Goal: Task Accomplishment & Management: Manage account settings

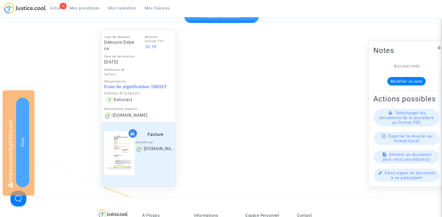
scroll to position [225, 0]
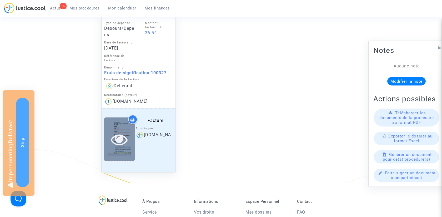
click at [119, 139] on icon at bounding box center [119, 139] width 17 height 17
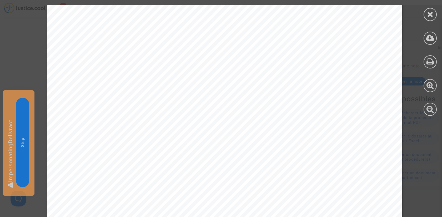
scroll to position [193, 0]
click at [430, 15] on icon at bounding box center [430, 14] width 7 height 8
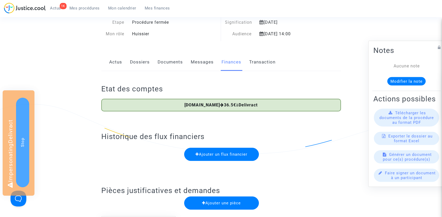
scroll to position [0, 0]
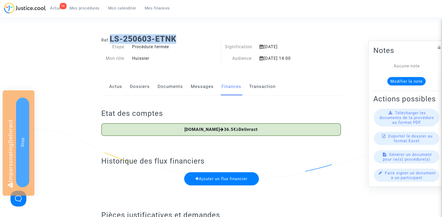
drag, startPoint x: 111, startPoint y: 36, endPoint x: 181, endPoint y: 36, distance: 70.5
click at [182, 36] on h1 "Ref. LS-250603-ETNK" at bounding box center [221, 38] width 240 height 9
copy b "LS-250603-ETNK"
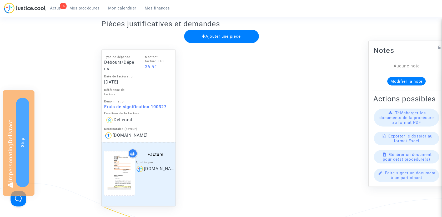
scroll to position [196, 0]
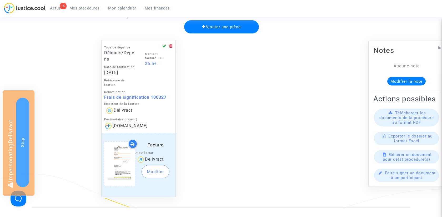
scroll to position [214, 0]
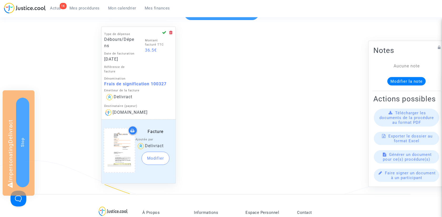
click at [158, 158] on button "Modifier" at bounding box center [155, 157] width 28 height 13
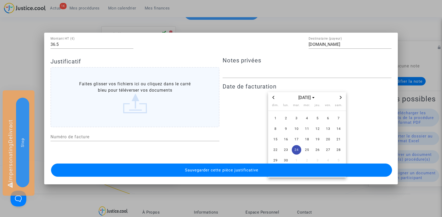
scroll to position [35, 0]
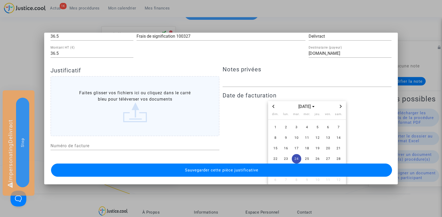
click at [118, 96] on label "Faites glisser vos fichiers ici ou cliquez dans le carré bleu pour téléverser v…" at bounding box center [134, 106] width 169 height 60
click at [0, 0] on input "Faites glisser vos fichiers ici ou cliquez dans le carré bleu pour téléverser v…" at bounding box center [0, 0] width 0 height 0
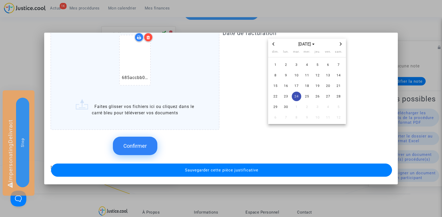
scroll to position [109, 0]
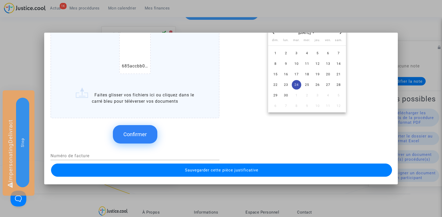
click at [141, 135] on span "Confirmer" at bounding box center [134, 134] width 23 height 6
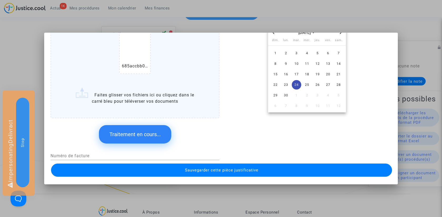
scroll to position [14, 0]
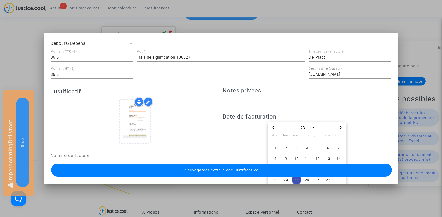
click at [205, 171] on span "Sauvegarder cette pièce justificative" at bounding box center [221, 170] width 73 height 5
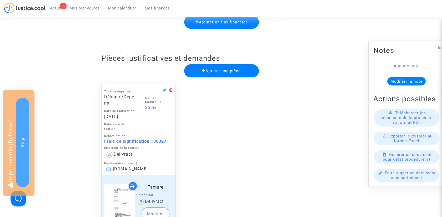
scroll to position [201, 0]
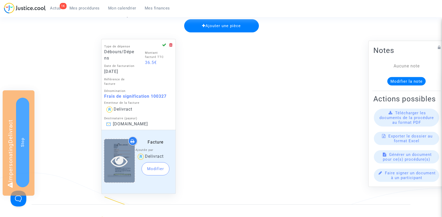
click at [115, 158] on icon at bounding box center [119, 160] width 17 height 17
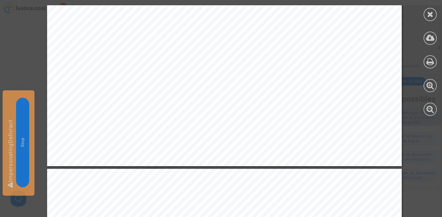
scroll to position [0, 0]
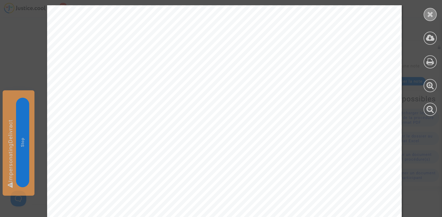
click at [433, 15] on div at bounding box center [429, 14] width 13 height 13
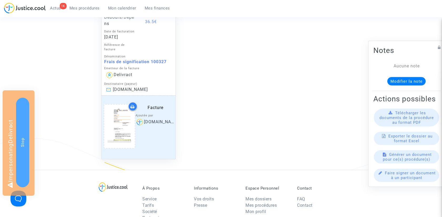
scroll to position [223, 0]
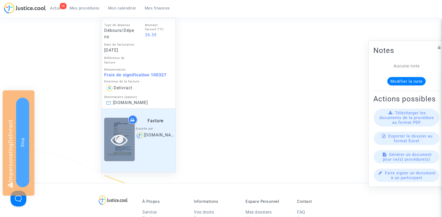
click at [120, 139] on icon at bounding box center [119, 139] width 17 height 17
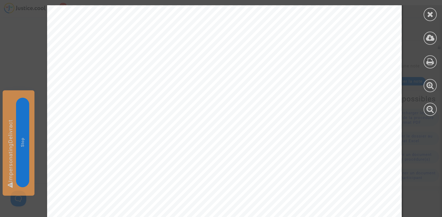
scroll to position [202, 0]
click at [427, 13] on icon at bounding box center [430, 14] width 7 height 8
